Goal: Task Accomplishment & Management: Manage account settings

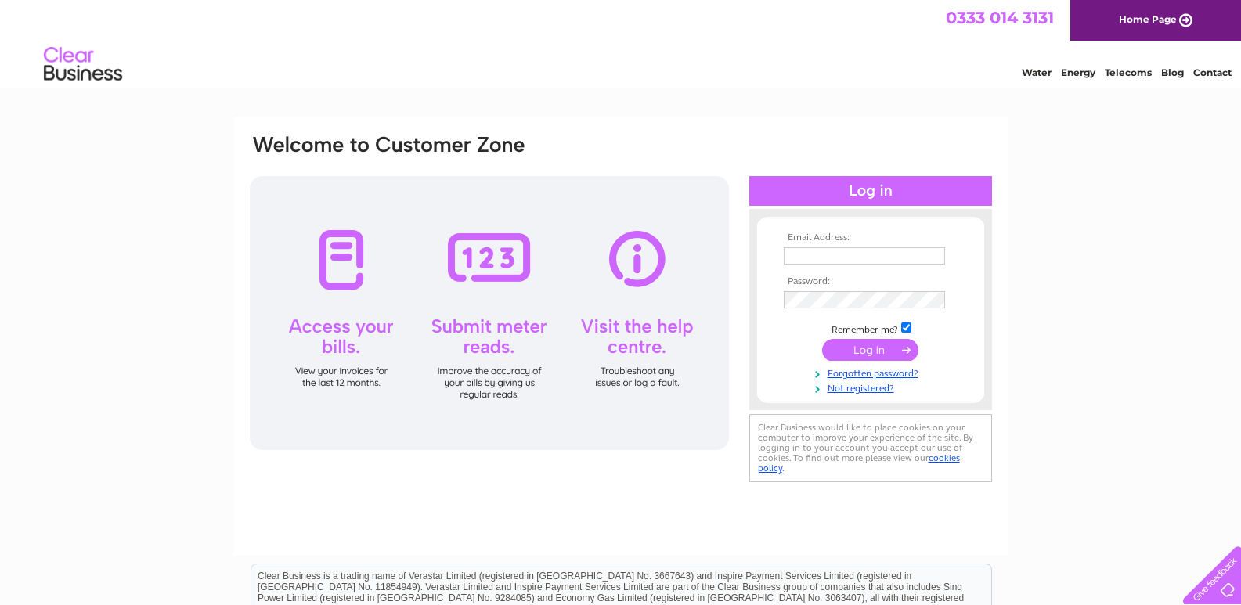
type input "dominic.kellock@googlemail.com"
click at [889, 357] on input "submit" at bounding box center [870, 350] width 96 height 22
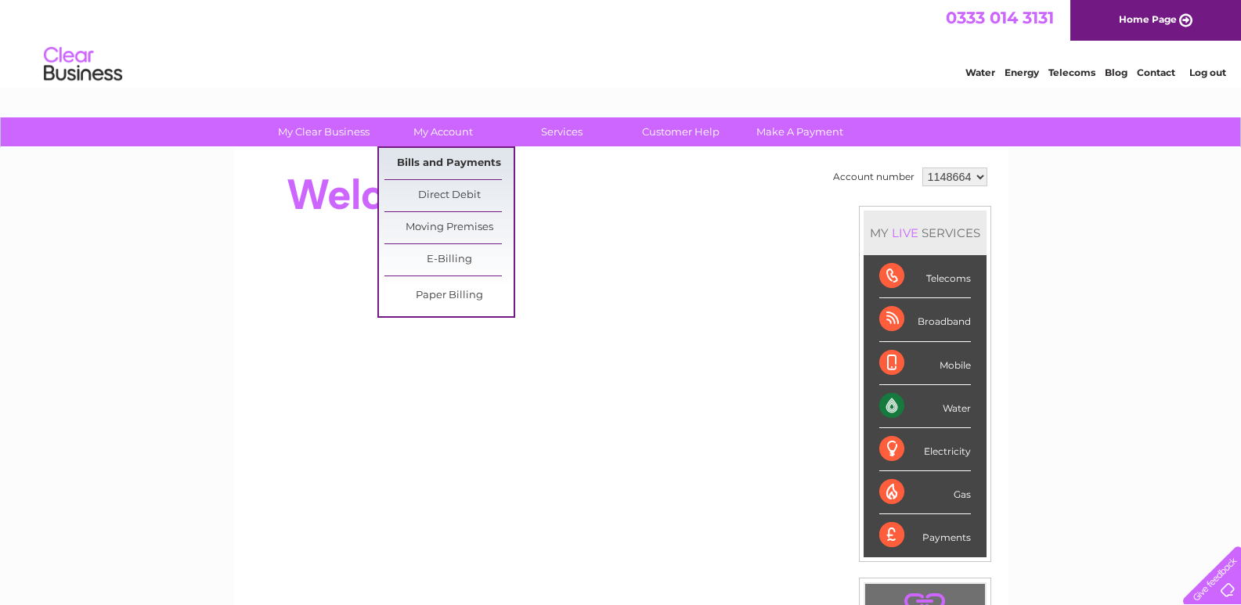
click at [448, 157] on link "Bills and Payments" at bounding box center [449, 163] width 129 height 31
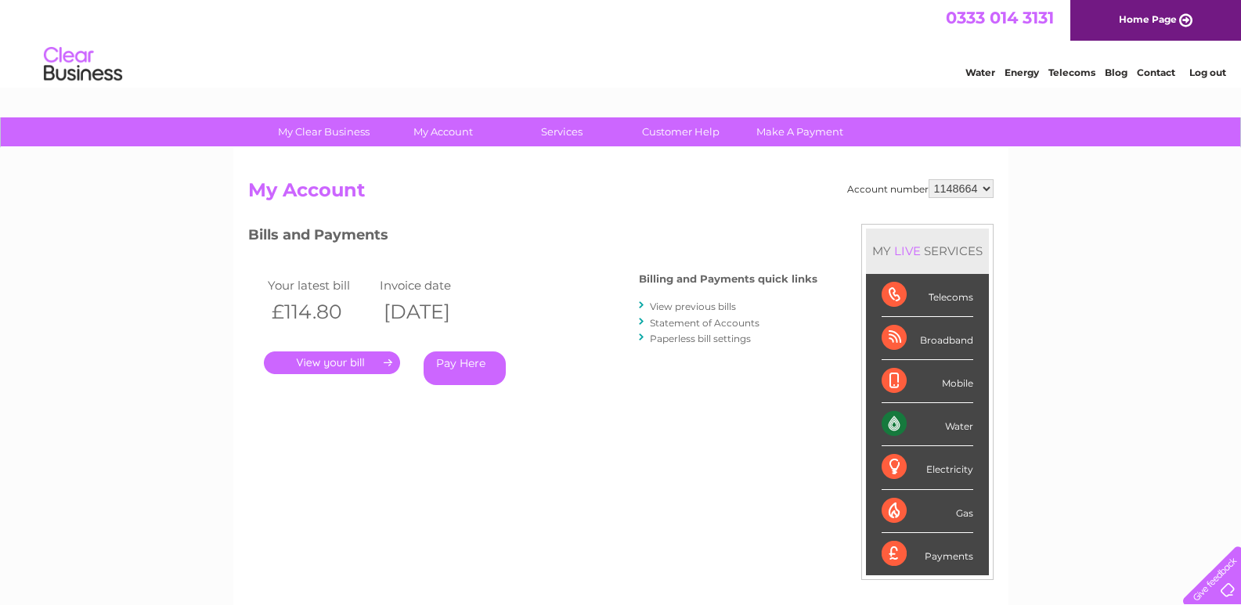
click at [709, 309] on link "View previous bills" at bounding box center [693, 307] width 86 height 12
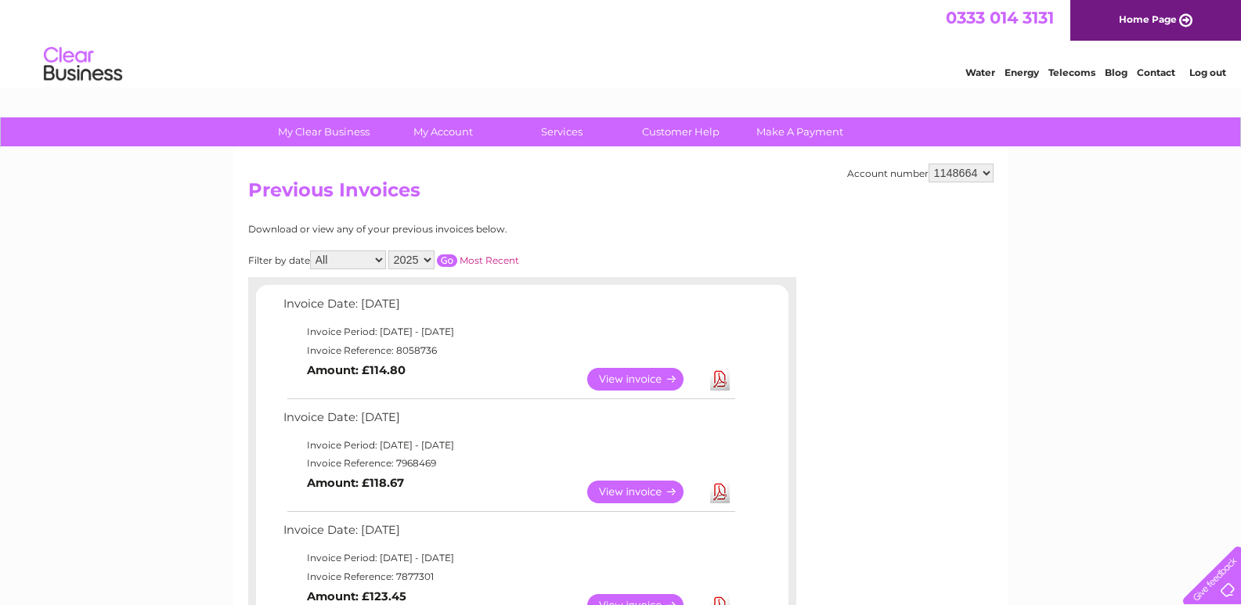
click at [643, 492] on link "View" at bounding box center [644, 492] width 115 height 23
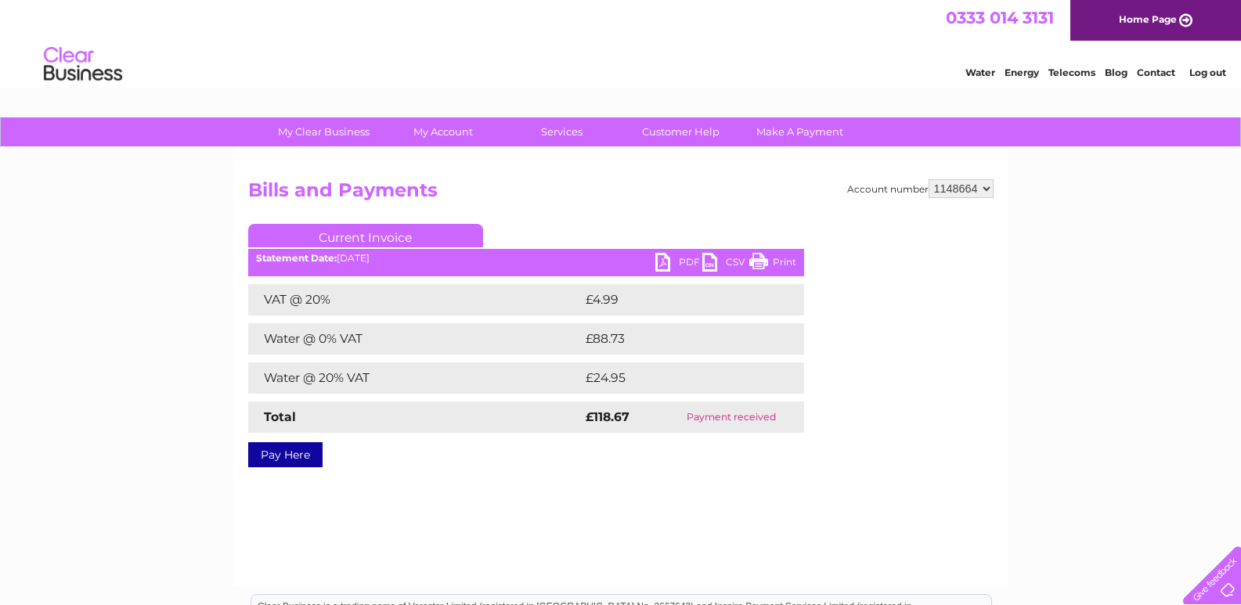
click at [671, 259] on link "PDF" at bounding box center [679, 264] width 47 height 23
